Goal: Transaction & Acquisition: Purchase product/service

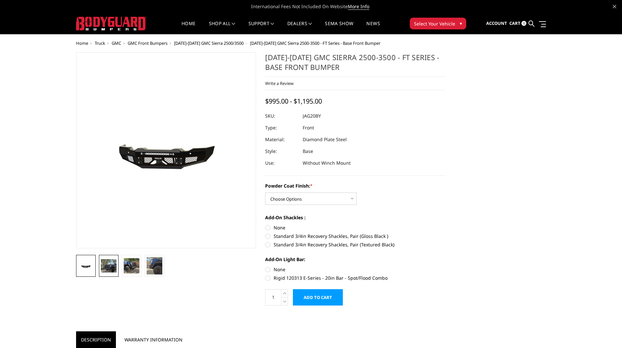
click at [106, 265] on img at bounding box center [109, 265] width 16 height 13
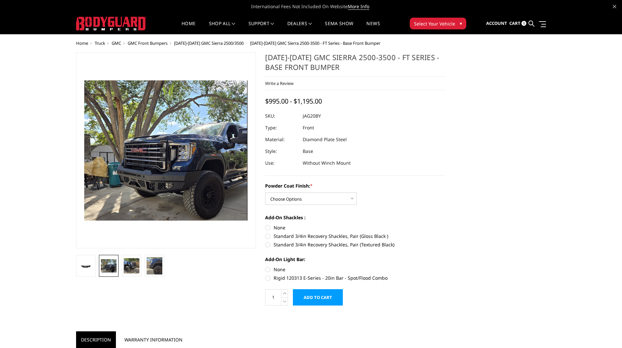
click at [162, 152] on img at bounding box center [285, 232] width 418 height 359
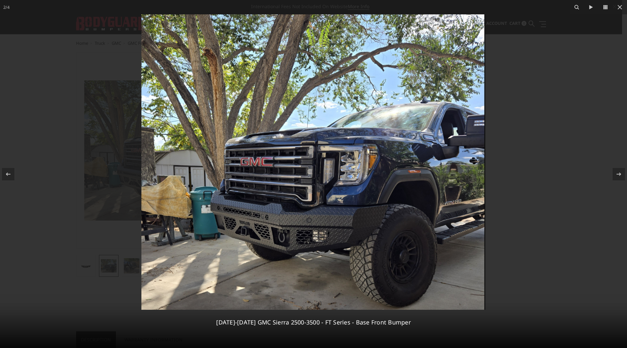
click at [244, 232] on img at bounding box center [313, 161] width 344 height 295
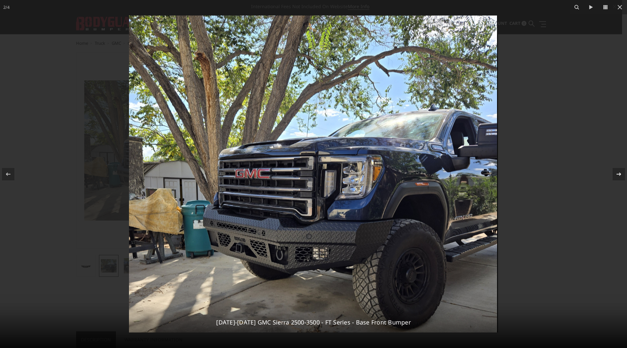
click at [616, 170] on icon at bounding box center [619, 174] width 8 height 8
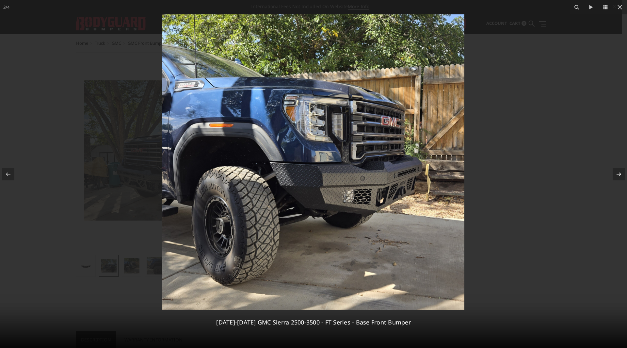
click at [616, 170] on icon at bounding box center [619, 174] width 8 height 8
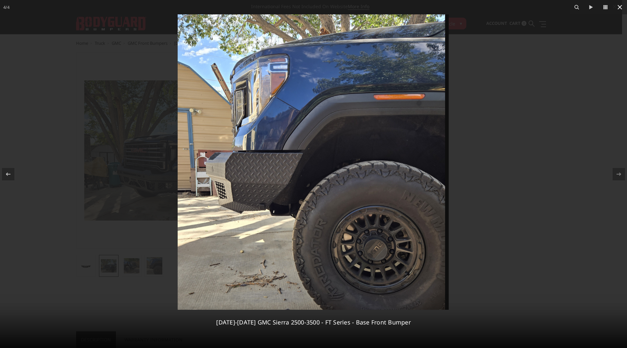
click at [617, 7] on icon at bounding box center [620, 7] width 8 height 8
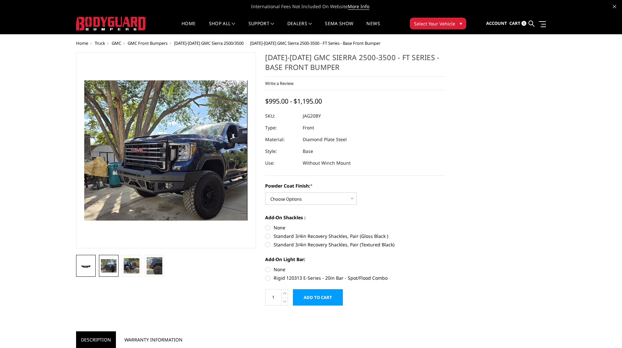
click at [89, 266] on img at bounding box center [86, 266] width 16 height 8
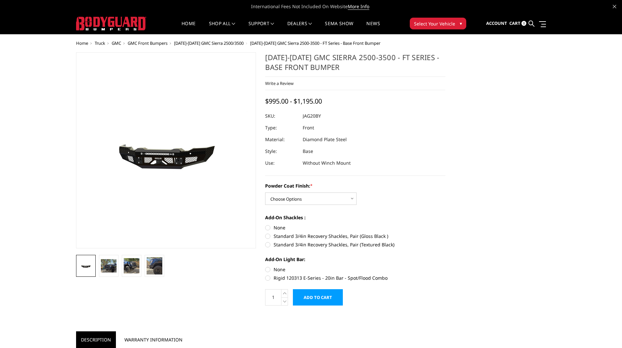
click at [266, 245] on label "Standard 3/4in Recovery Shackles, Pair (Textured Black)" at bounding box center [355, 244] width 180 height 7
click at [445, 233] on input "Standard 3/4in Recovery Shackles, Pair (Textured Black)" at bounding box center [445, 232] width 0 height 0
radio input "true"
click at [352, 199] on select "Choose Options Bare Metal Gloss Black Powder Coat Textured Black Powder Coat" at bounding box center [310, 198] width 91 height 12
select select "3359"
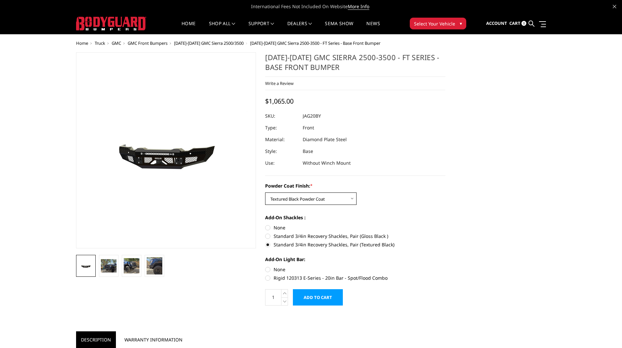
click at [265, 192] on select "Choose Options Bare Metal Gloss Black Powder Coat Textured Black Powder Coat" at bounding box center [310, 198] width 91 height 12
click at [130, 268] on img at bounding box center [132, 265] width 16 height 15
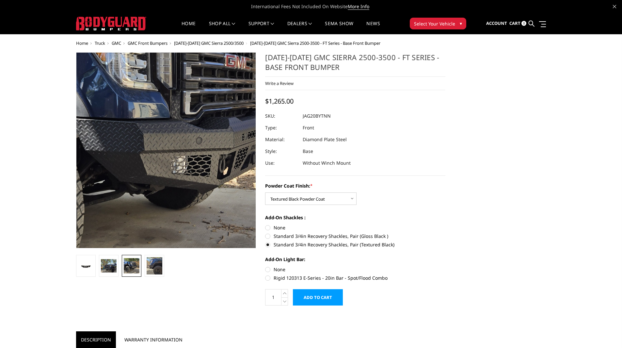
click at [193, 181] on img at bounding box center [131, 118] width 418 height 408
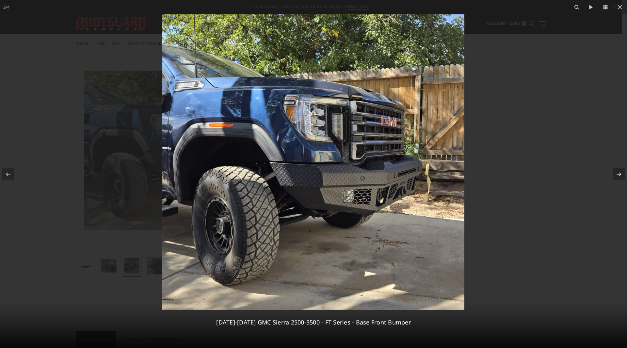
click at [616, 174] on icon at bounding box center [619, 174] width 8 height 8
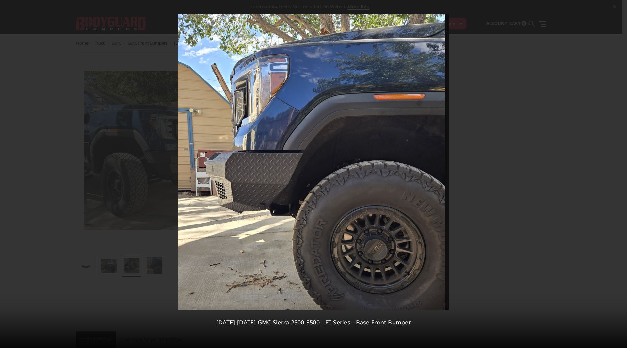
click at [10, 171] on div "4 / 4 2020-2023 GMC Sierra 2500-3500 - FT Series - Base Front Bumper" at bounding box center [313, 174] width 627 height 348
click at [10, 171] on icon at bounding box center [8, 174] width 8 height 8
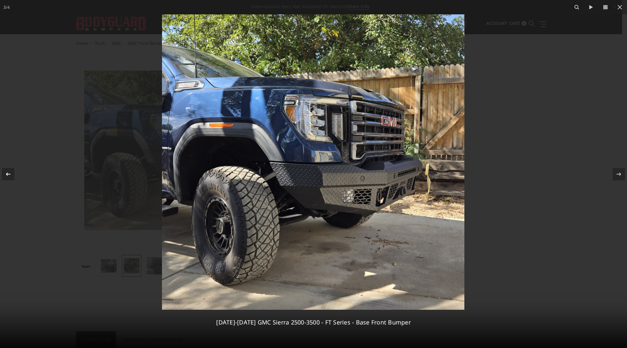
click at [4, 175] on div at bounding box center [8, 174] width 12 height 12
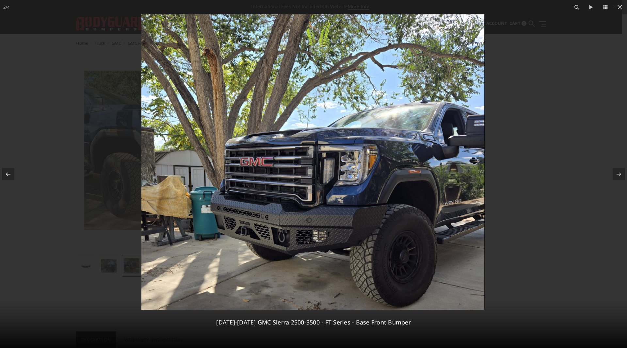
click at [4, 175] on div "2 / 4 2020-2023 GMC Sierra 2500-3500 - FT Series - Base Front Bumper" at bounding box center [313, 174] width 627 height 348
click at [4, 175] on div at bounding box center [8, 174] width 12 height 12
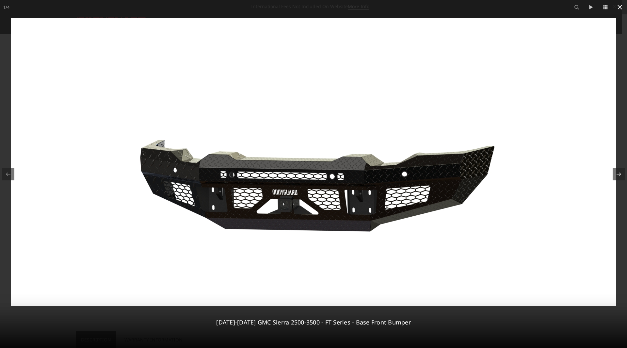
click at [617, 10] on icon at bounding box center [620, 7] width 8 height 8
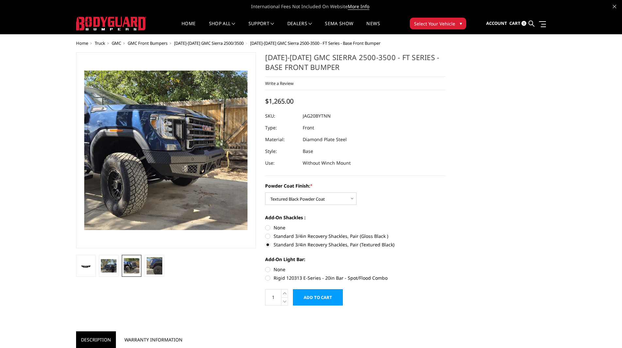
click at [266, 268] on label "None" at bounding box center [355, 269] width 180 height 7
click at [265, 266] on input "None" at bounding box center [265, 266] width 0 height 0
radio input "true"
click at [111, 264] on img at bounding box center [109, 265] width 16 height 13
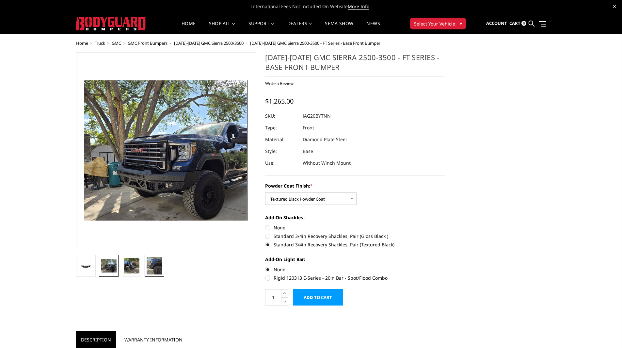
click at [157, 264] on img at bounding box center [155, 265] width 16 height 17
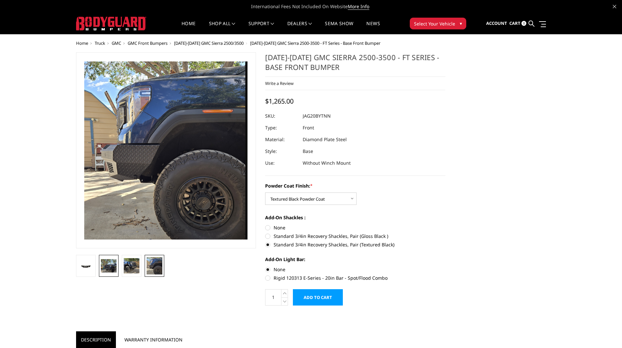
click at [109, 263] on img at bounding box center [109, 265] width 16 height 13
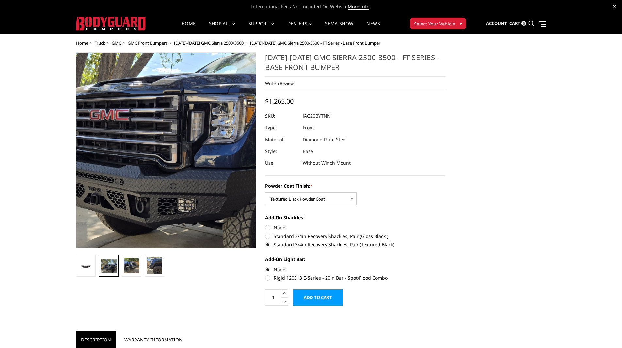
click at [157, 193] on img at bounding box center [178, 115] width 418 height 359
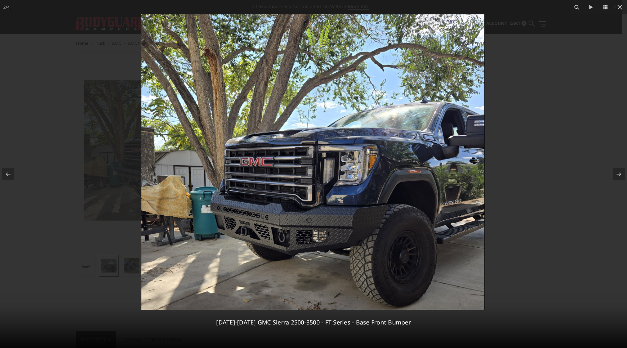
click at [321, 239] on img at bounding box center [313, 161] width 344 height 295
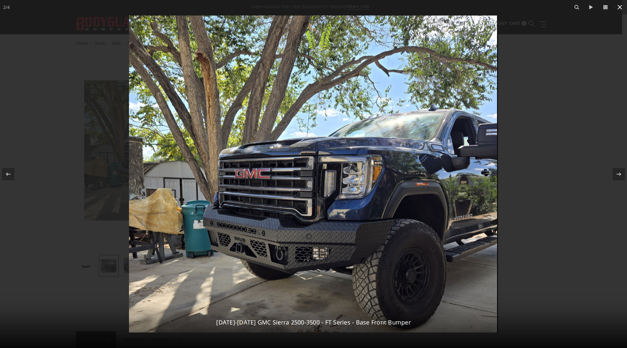
click at [621, 7] on icon at bounding box center [620, 7] width 8 height 8
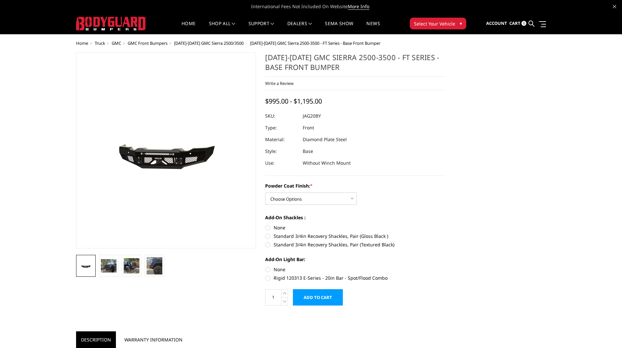
click at [198, 44] on span "[DATE]-[DATE] GMC Sierra 2500/3500" at bounding box center [209, 43] width 70 height 6
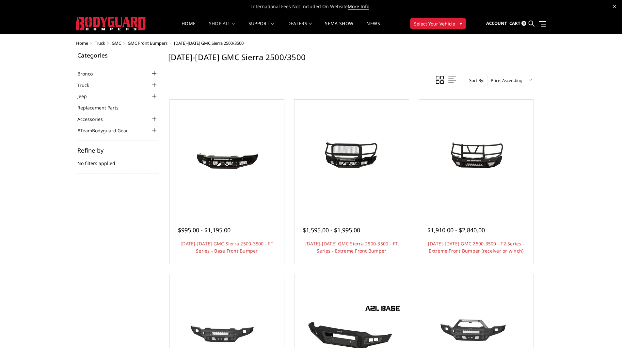
click at [119, 43] on span "GMC" at bounding box center [116, 43] width 9 height 6
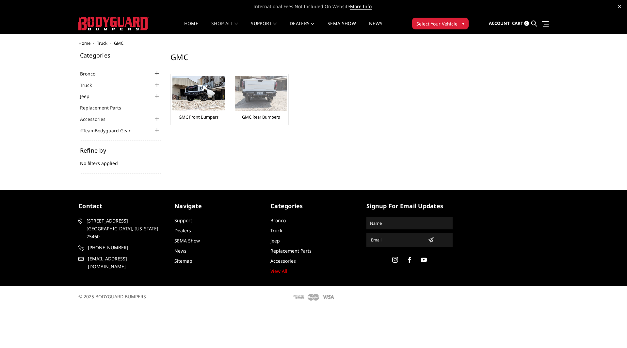
click at [257, 116] on link "GMC Rear Bumpers" at bounding box center [261, 117] width 38 height 6
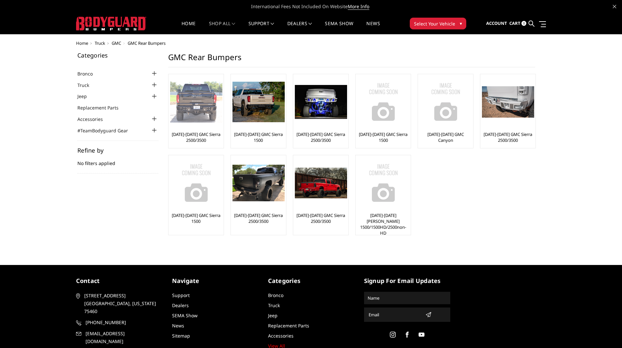
click at [191, 136] on link "[DATE]-[DATE] GMC Sierra 2500/3500" at bounding box center [196, 137] width 52 height 12
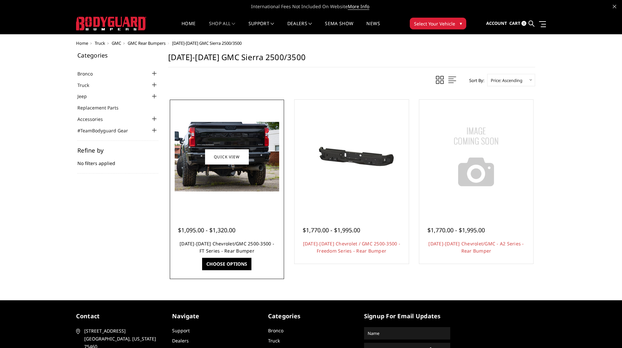
click at [225, 244] on link "[DATE]-[DATE] Chevrolet/GMC 2500-3500 - FT Series - Rear Bumper" at bounding box center [227, 246] width 95 height 13
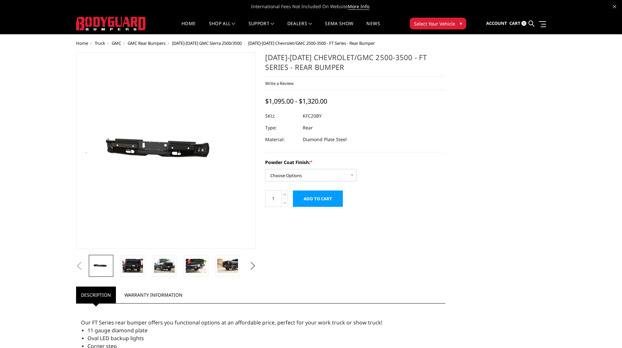
click at [144, 126] on img at bounding box center [195, 151] width 418 height 199
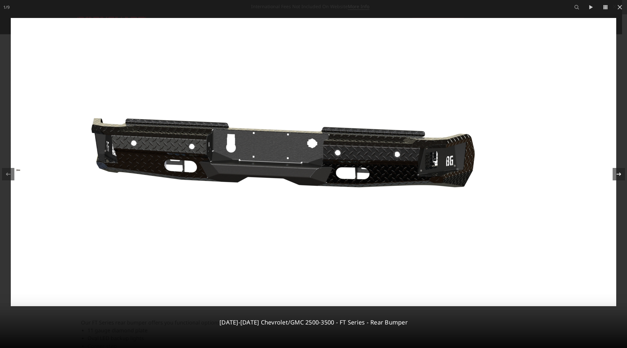
click at [618, 176] on icon at bounding box center [619, 174] width 8 height 8
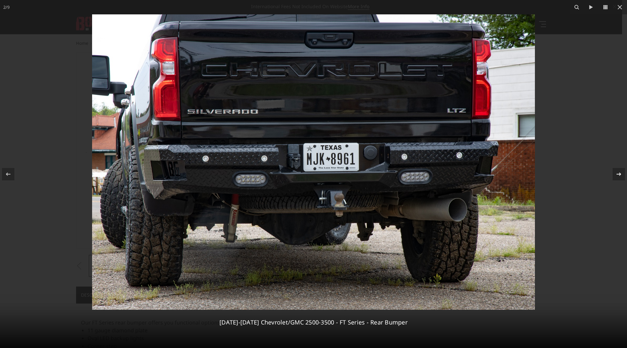
click at [618, 176] on div "2 / [PHONE_NUMBER][DATE][DATE] Chevrolet/GMC 2500-3500 - FT Series - Rear Bumper" at bounding box center [313, 174] width 627 height 348
click at [617, 173] on icon at bounding box center [619, 174] width 8 height 8
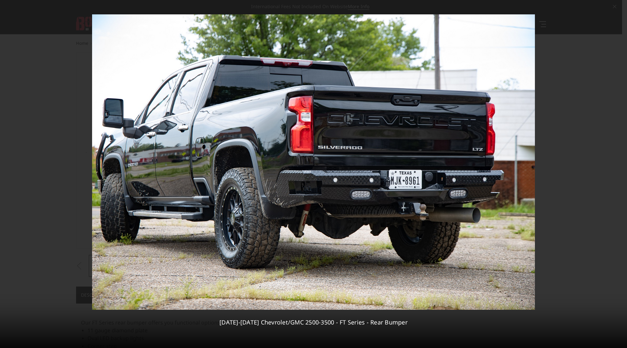
click at [618, 173] on div "3 / [PHONE_NUMBER][DATE][DATE] Chevrolet/GMC 2500-3500 - FT Series - Rear Bumper" at bounding box center [313, 174] width 627 height 348
click at [615, 173] on div at bounding box center [619, 174] width 12 height 12
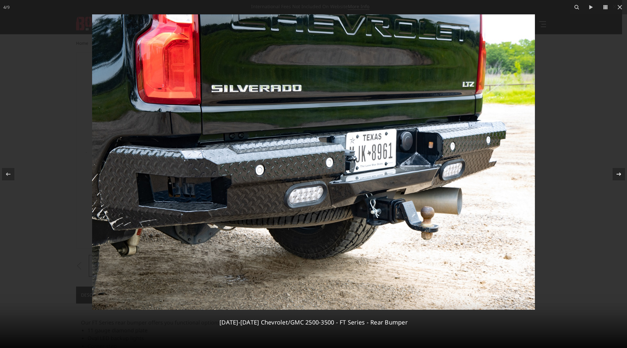
click at [621, 173] on icon at bounding box center [619, 174] width 8 height 8
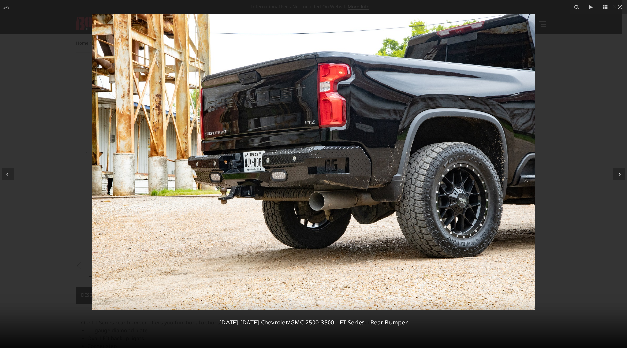
click at [614, 177] on div at bounding box center [619, 174] width 12 height 12
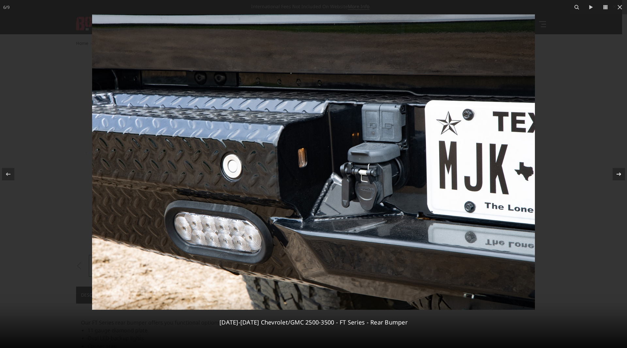
click at [616, 177] on icon at bounding box center [619, 174] width 8 height 8
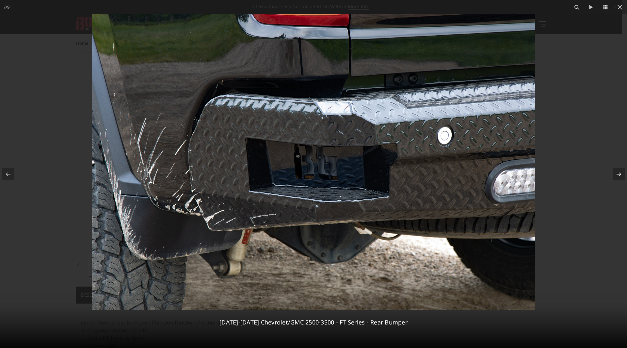
click at [616, 177] on icon at bounding box center [619, 174] width 8 height 8
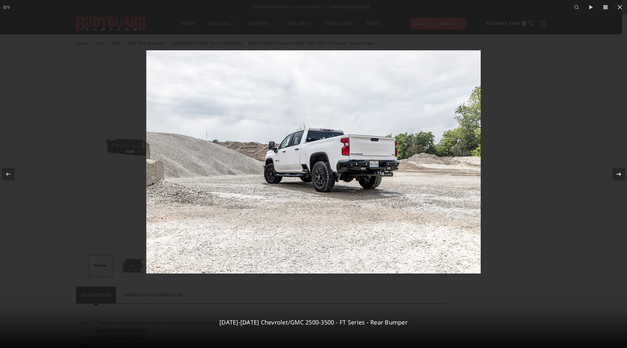
click at [616, 177] on icon at bounding box center [619, 174] width 8 height 8
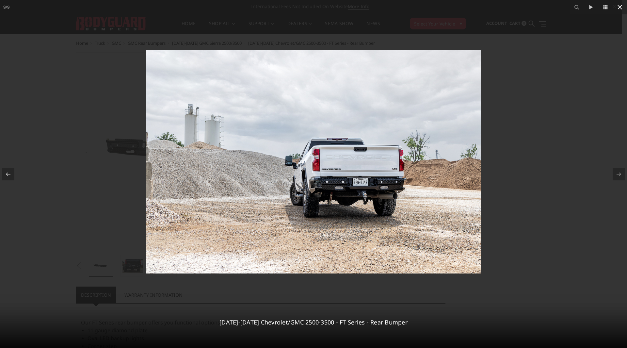
click at [621, 7] on icon at bounding box center [620, 7] width 8 height 8
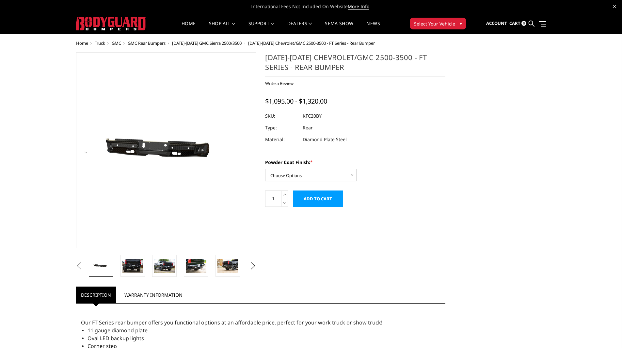
scroll to position [0, 128]
click at [348, 177] on select "Choose Options Bare Metal Gloss Black Powder Coat Textured Black Powder Coat" at bounding box center [310, 175] width 91 height 12
select select "3419"
click at [265, 169] on select "Choose Options Bare Metal Gloss Black Powder Coat Textured Black Powder Coat" at bounding box center [310, 175] width 91 height 12
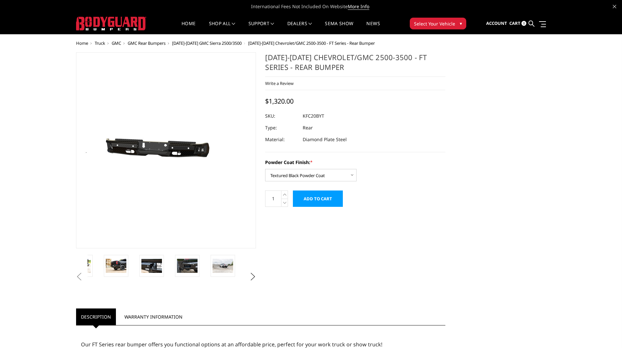
click at [354, 249] on div "Previous Next *" at bounding box center [261, 314] width 379 height 524
